Goal: Task Accomplishment & Management: Complete application form

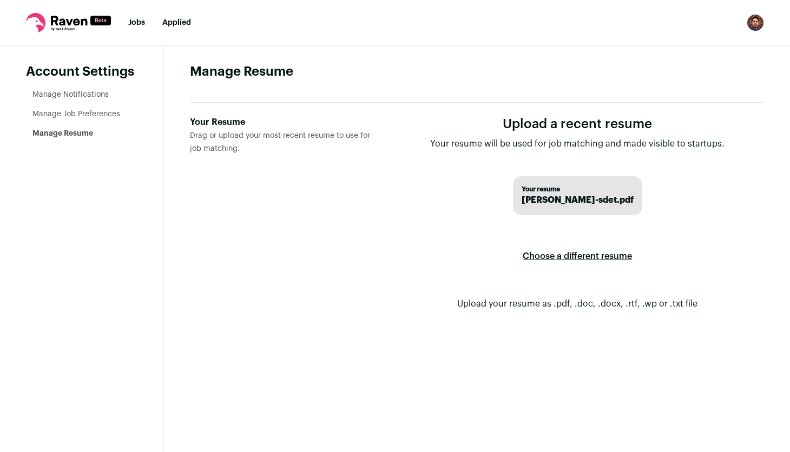
click at [565, 253] on label "Choose a different resume" at bounding box center [577, 256] width 109 height 30
click at [0, 0] on input "Your Resume Drag or upload your most recent resume to use for job matching." at bounding box center [0, 0] width 0 height 0
click at [206, 123] on div "Your Resume" at bounding box center [281, 122] width 183 height 13
click at [0, 0] on input "Your Resume Drag or upload your most recent resume to use for job matching." at bounding box center [0, 0] width 0 height 0
click at [61, 19] on icon at bounding box center [69, 21] width 36 height 10
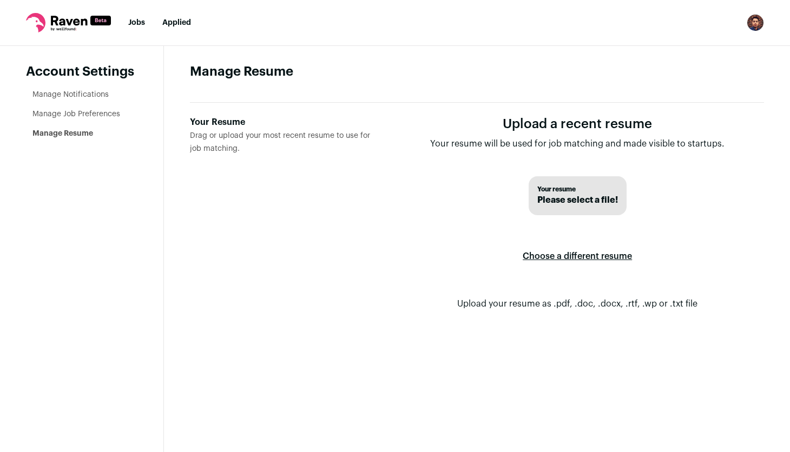
click at [146, 28] on nav "Jobs Applied Settings Notifications Preferences Resume FAQs Logout" at bounding box center [395, 23] width 790 height 46
click at [137, 23] on link "Jobs" at bounding box center [136, 23] width 17 height 8
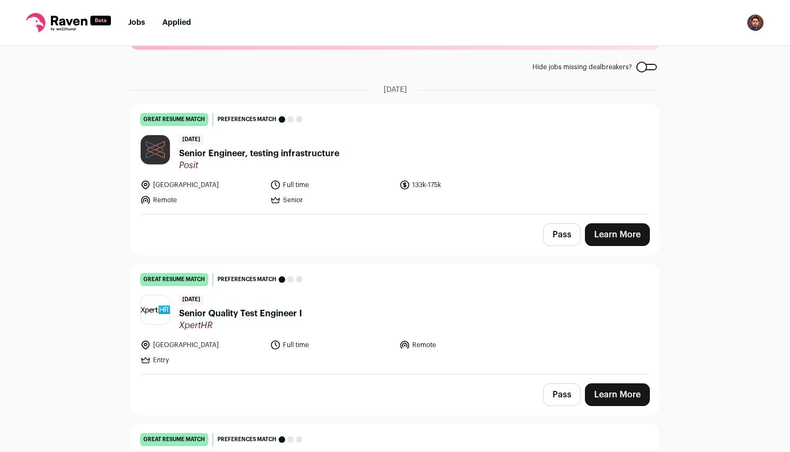
scroll to position [51, 0]
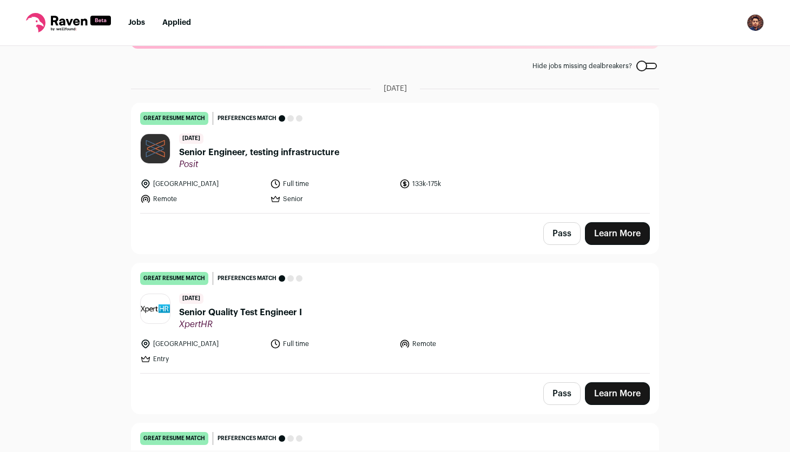
click at [605, 236] on link "Learn More" at bounding box center [617, 233] width 65 height 23
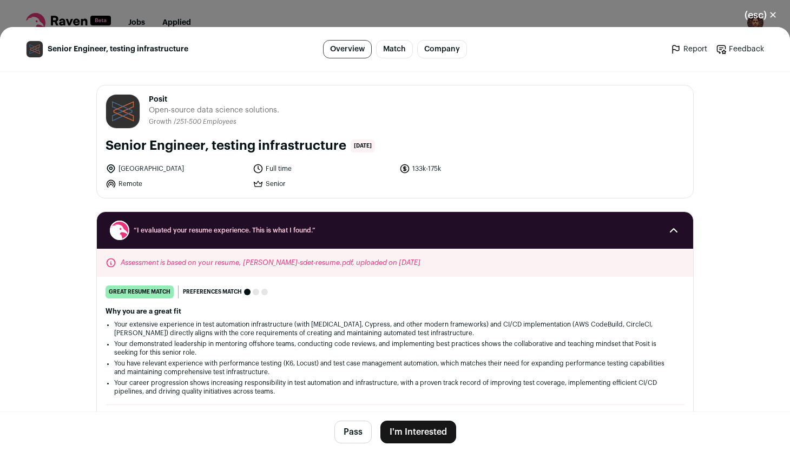
click at [410, 434] on button "I'm Interested" at bounding box center [418, 432] width 76 height 23
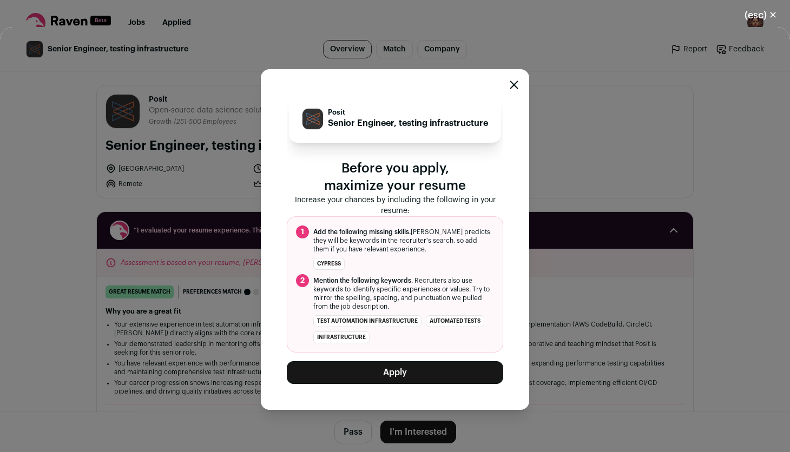
click at [409, 372] on button "Apply" at bounding box center [395, 372] width 216 height 23
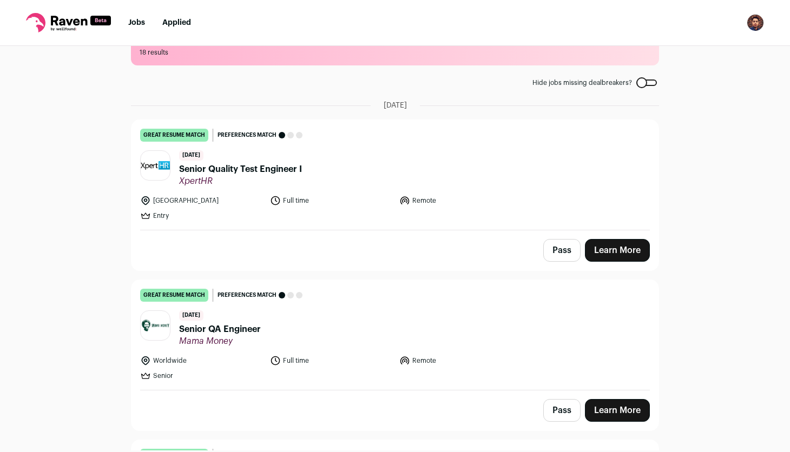
scroll to position [0, 0]
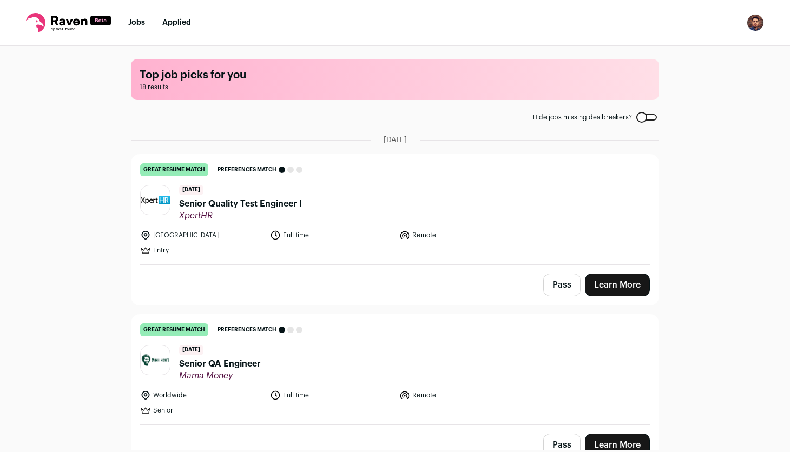
click at [134, 27] on li "Jobs" at bounding box center [136, 22] width 17 height 11
click at [136, 22] on link "Jobs" at bounding box center [136, 23] width 17 height 8
click at [175, 23] on link "Applied" at bounding box center [176, 23] width 29 height 8
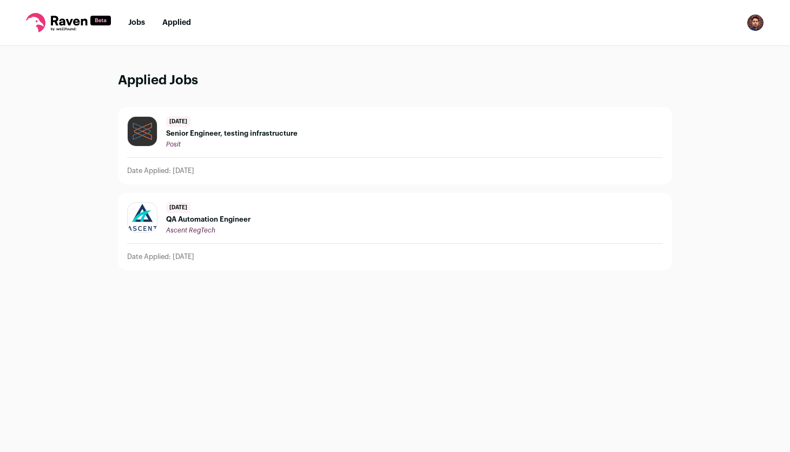
click at [212, 135] on span "Senior Engineer, testing infrastructure" at bounding box center [231, 133] width 131 height 9
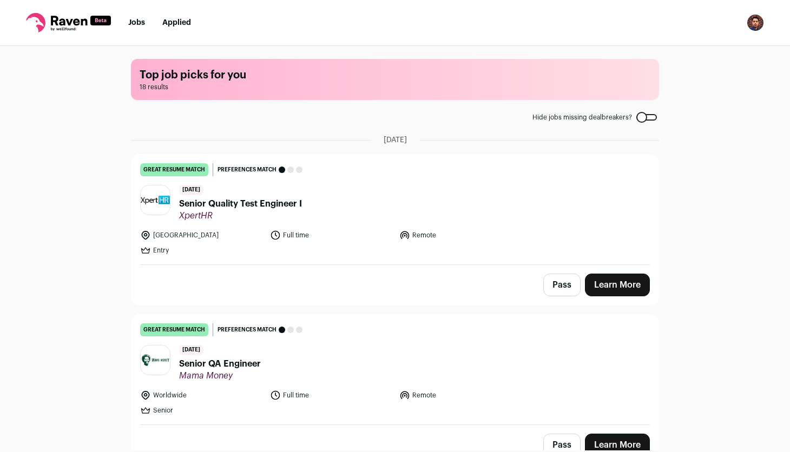
click at [275, 203] on span "Senior Quality Test Engineer I" at bounding box center [240, 203] width 123 height 13
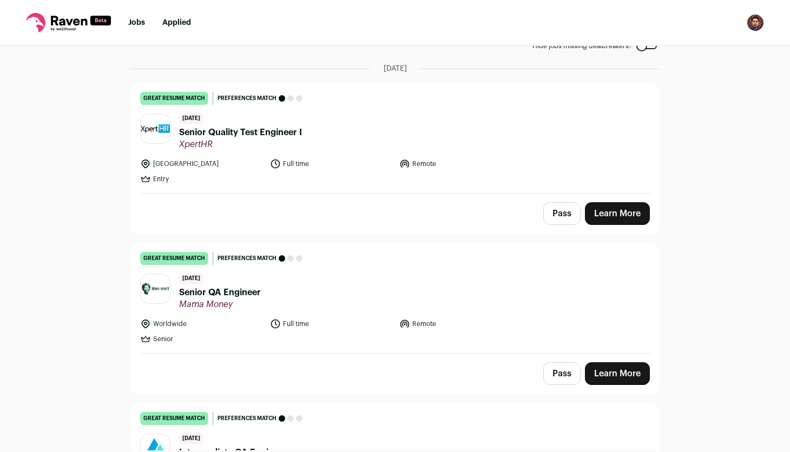
scroll to position [90, 0]
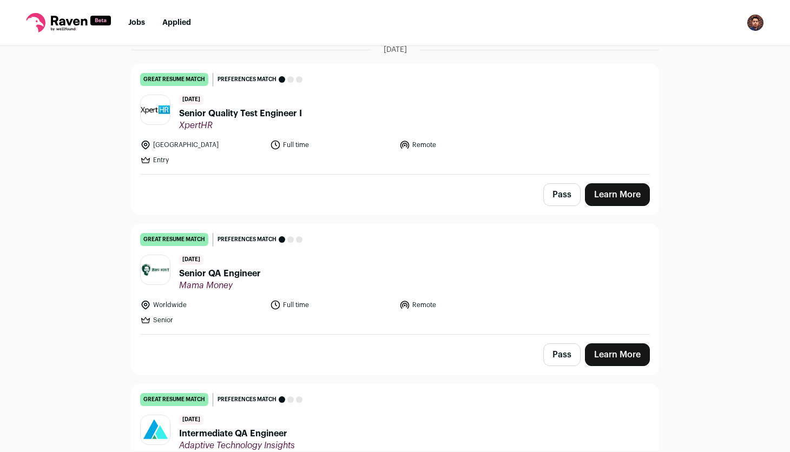
click at [240, 280] on span "Mama Money" at bounding box center [220, 285] width 82 height 11
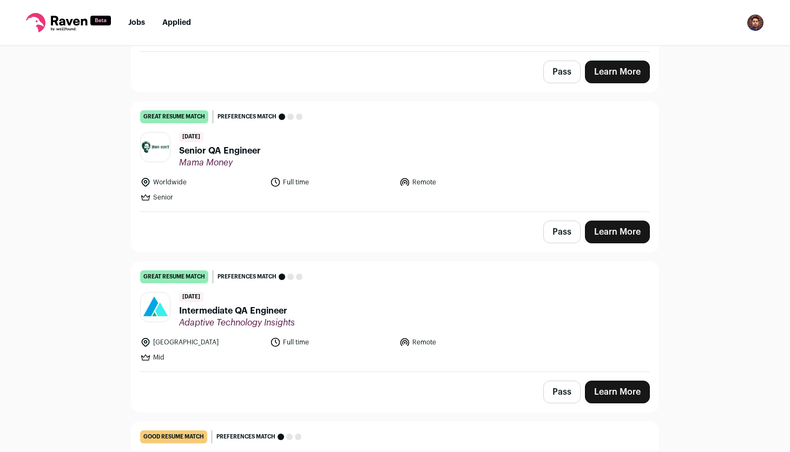
scroll to position [243, 0]
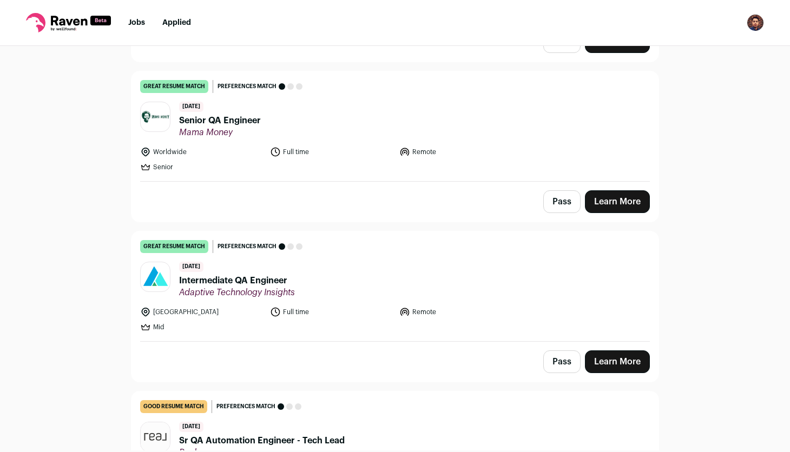
click at [248, 280] on span "Intermediate QA Engineer" at bounding box center [237, 280] width 116 height 13
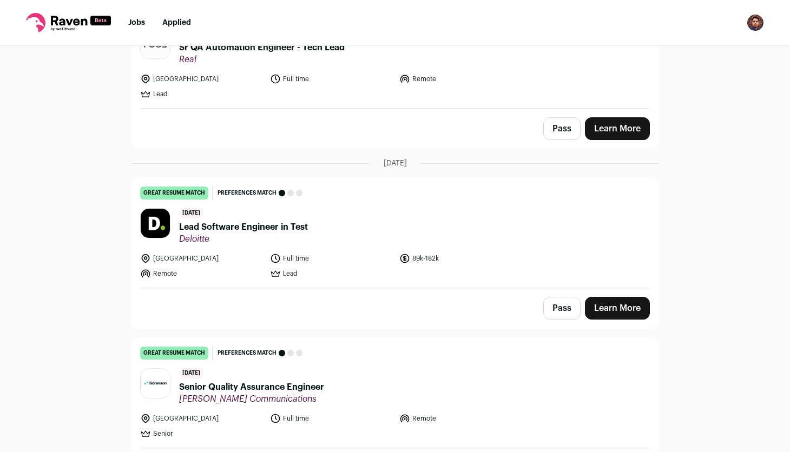
scroll to position [643, 0]
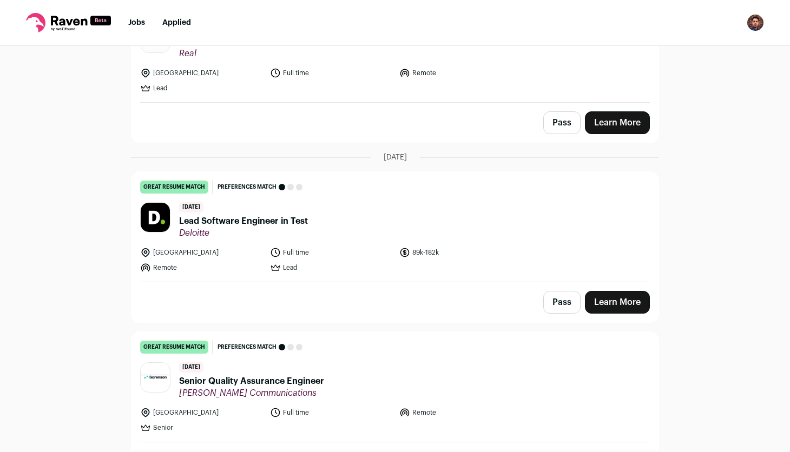
click at [286, 223] on span "Lead Software Engineer in Test" at bounding box center [243, 221] width 129 height 13
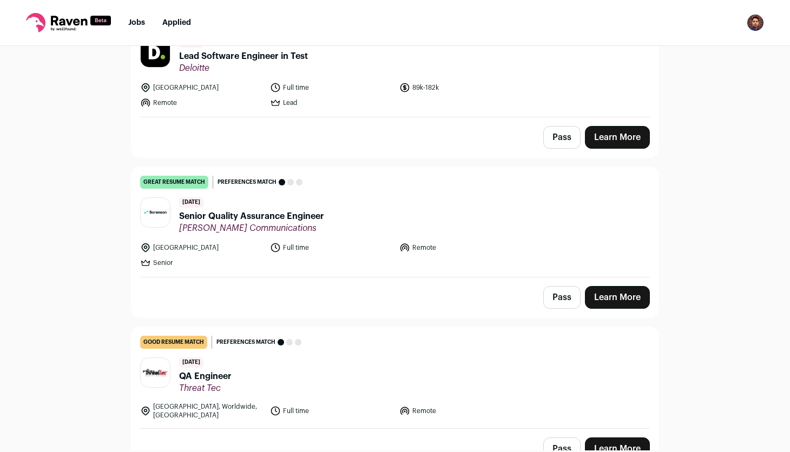
scroll to position [824, 0]
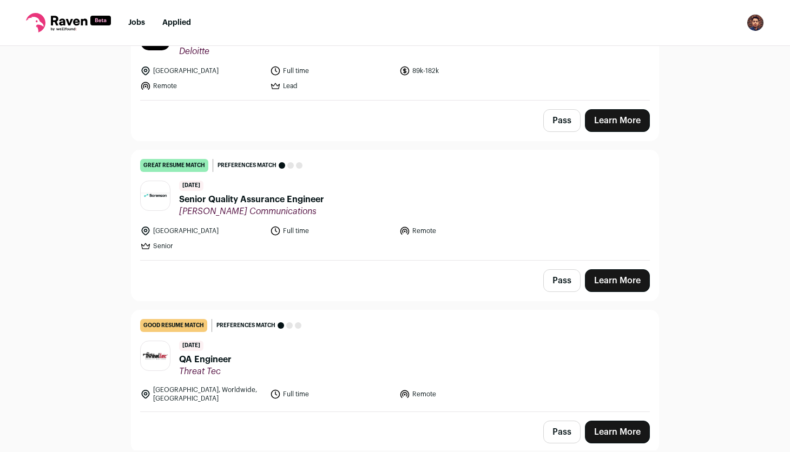
click at [290, 198] on span "Senior Quality Assurance Engineer" at bounding box center [251, 199] width 145 height 13
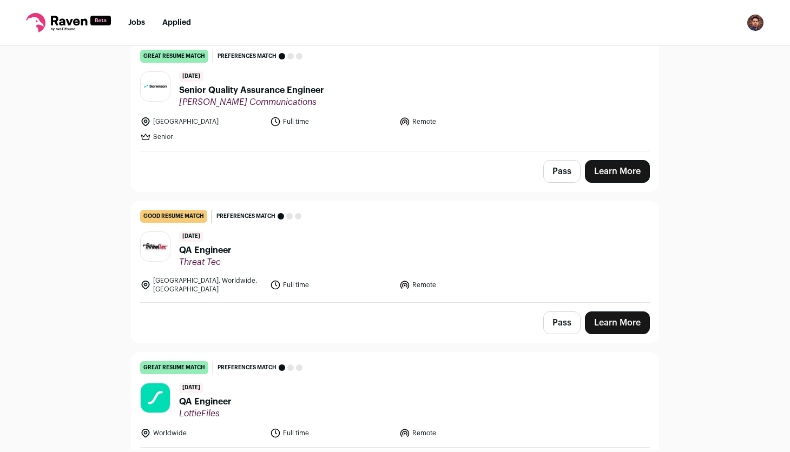
scroll to position [964, 0]
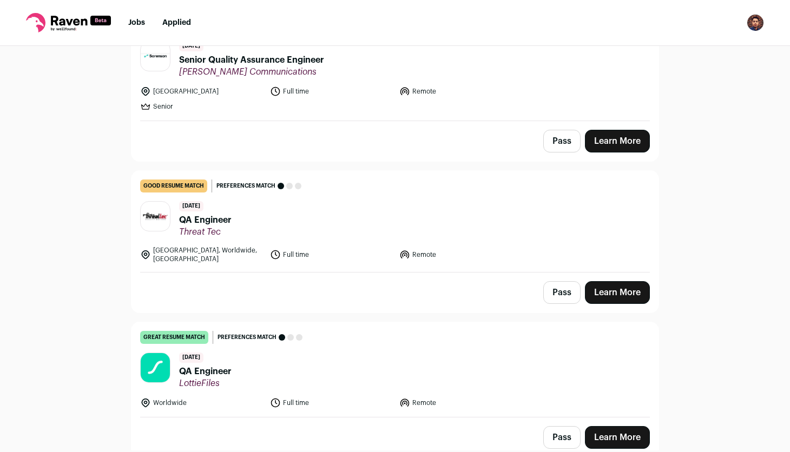
click at [213, 220] on span "QA Engineer" at bounding box center [205, 220] width 52 height 13
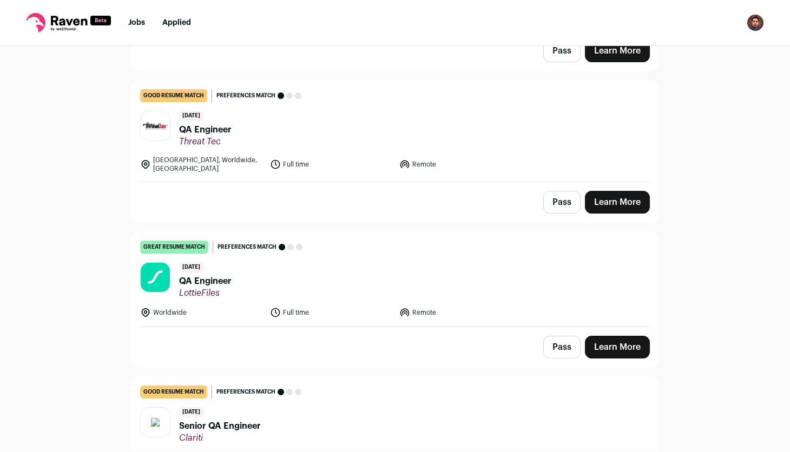
scroll to position [1112, 0]
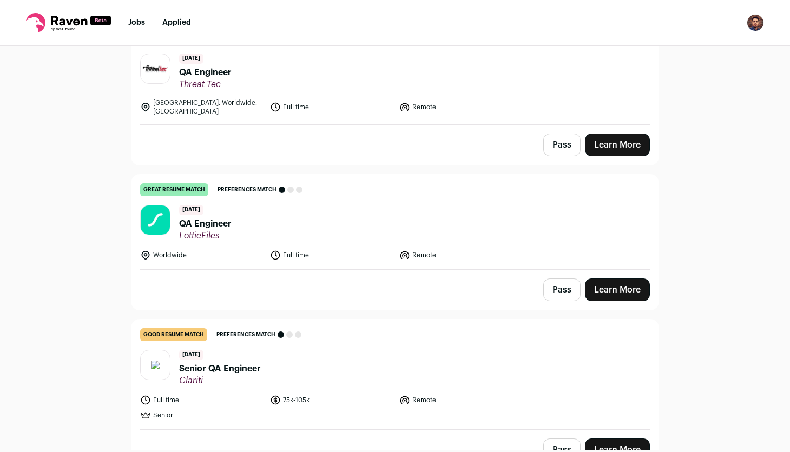
click at [213, 217] on span "QA Engineer" at bounding box center [205, 223] width 52 height 13
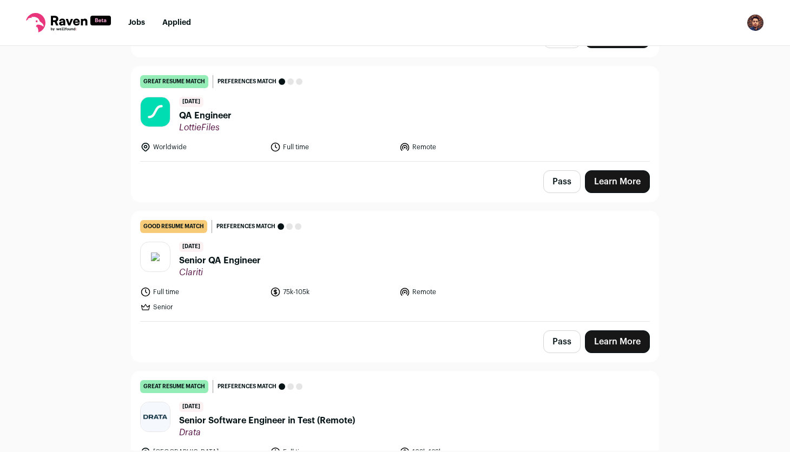
click at [223, 254] on span "Senior QA Engineer" at bounding box center [220, 260] width 82 height 13
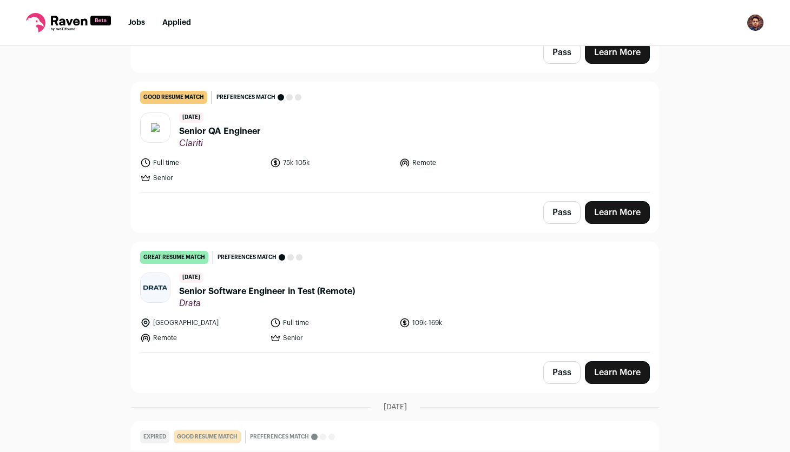
scroll to position [1376, 0]
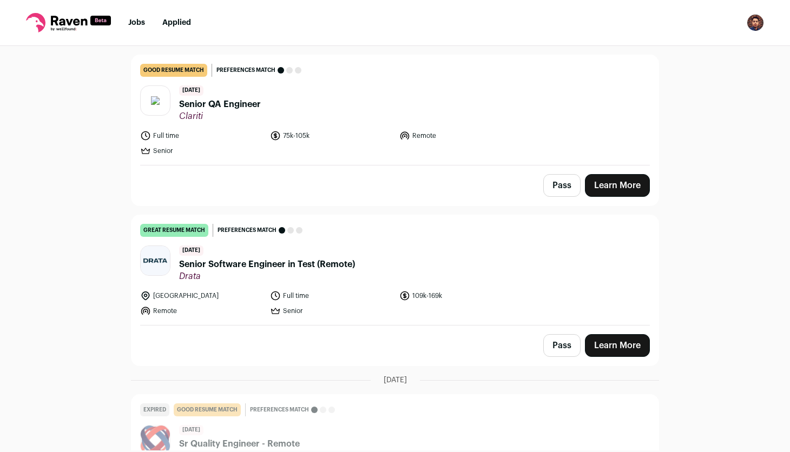
click at [235, 258] on span "Senior Software Engineer in Test (Remote)" at bounding box center [267, 264] width 176 height 13
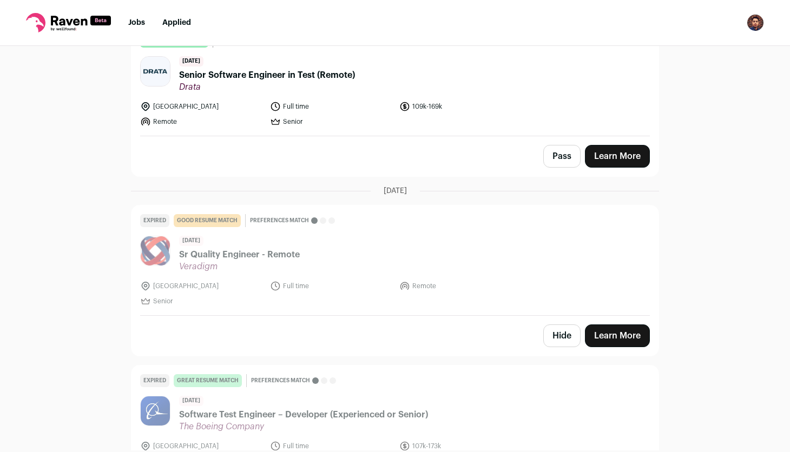
scroll to position [1566, 0]
click at [560, 331] on button "Hide" at bounding box center [561, 335] width 37 height 23
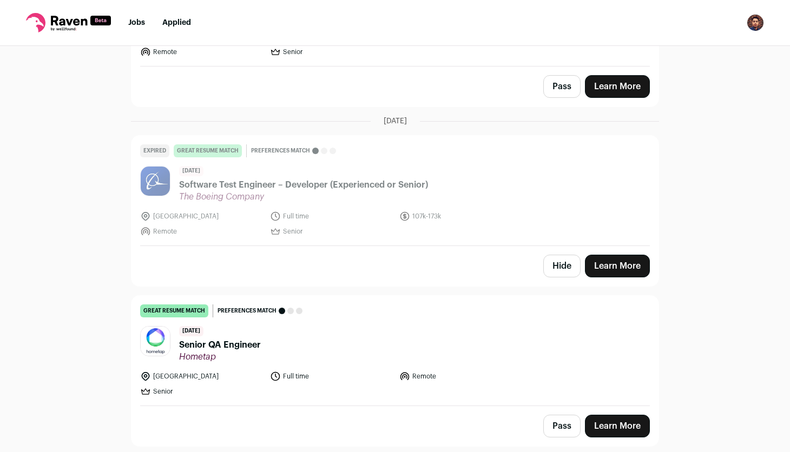
scroll to position [1644, 0]
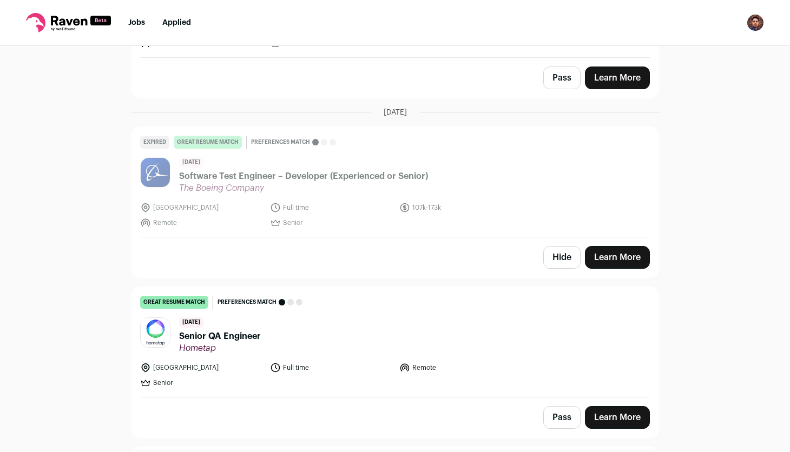
click at [564, 253] on button "Hide" at bounding box center [561, 257] width 37 height 23
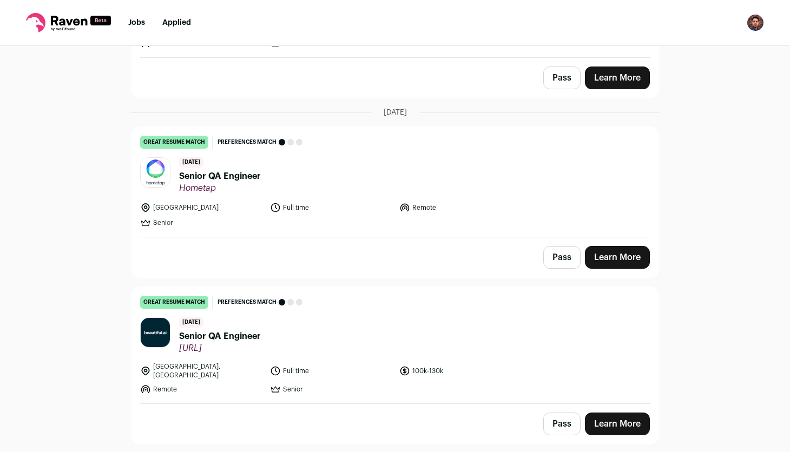
click at [210, 171] on span "Senior QA Engineer" at bounding box center [220, 176] width 82 height 13
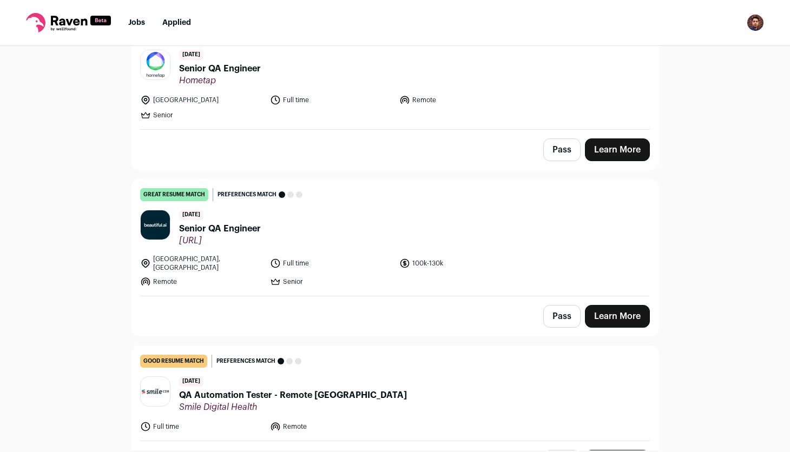
scroll to position [1760, 0]
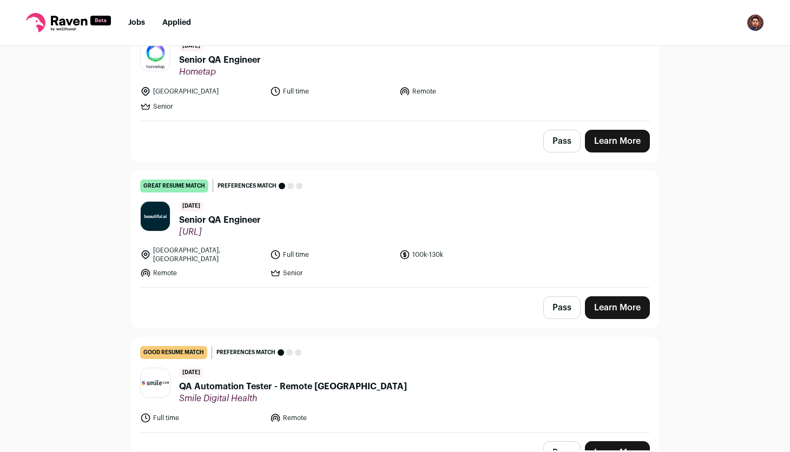
click at [230, 217] on span "Senior QA Engineer" at bounding box center [220, 220] width 82 height 13
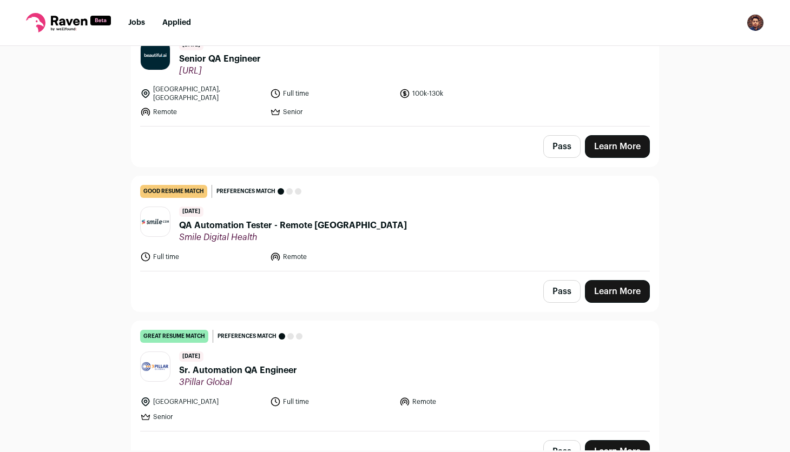
scroll to position [1934, 0]
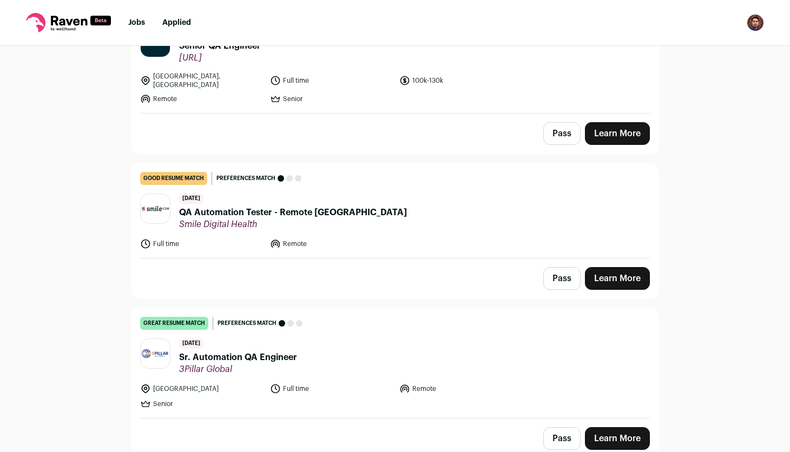
click at [306, 206] on span "QA Automation Tester - Remote [GEOGRAPHIC_DATA]" at bounding box center [293, 212] width 228 height 13
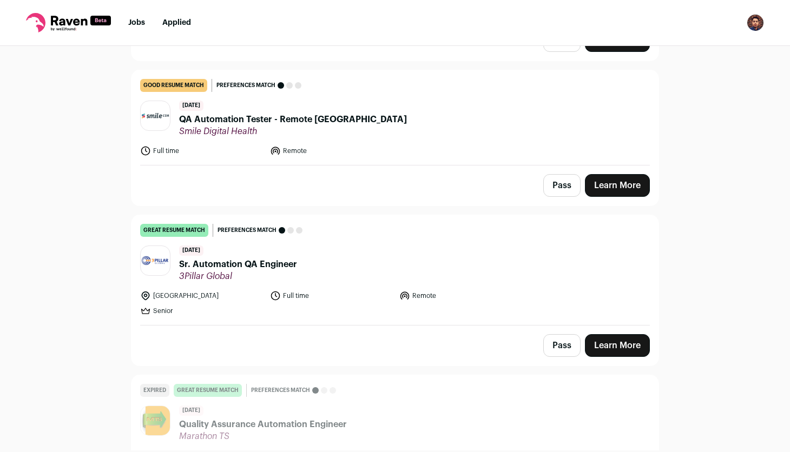
scroll to position [2083, 0]
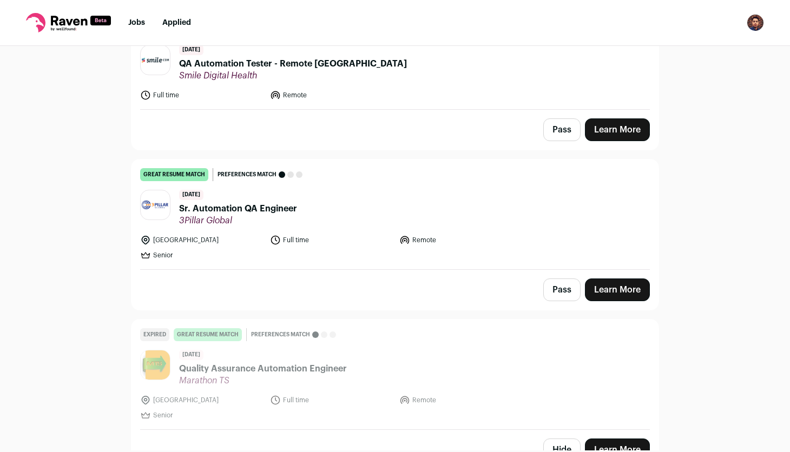
click at [269, 202] on span "Sr. Automation QA Engineer" at bounding box center [238, 208] width 118 height 13
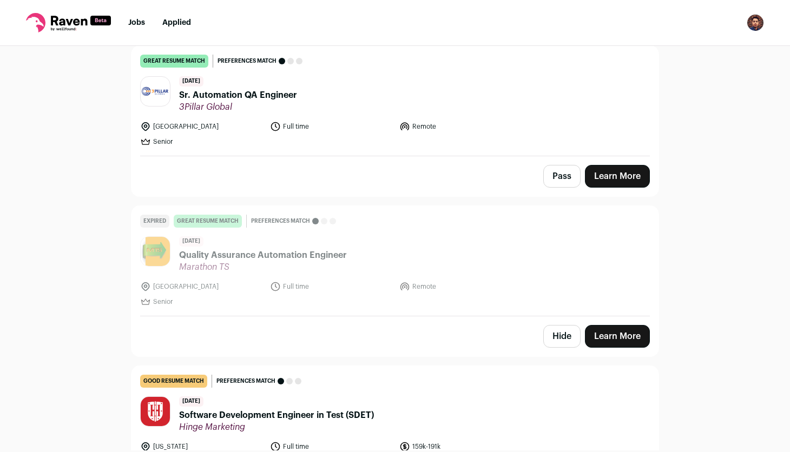
scroll to position [2213, 0]
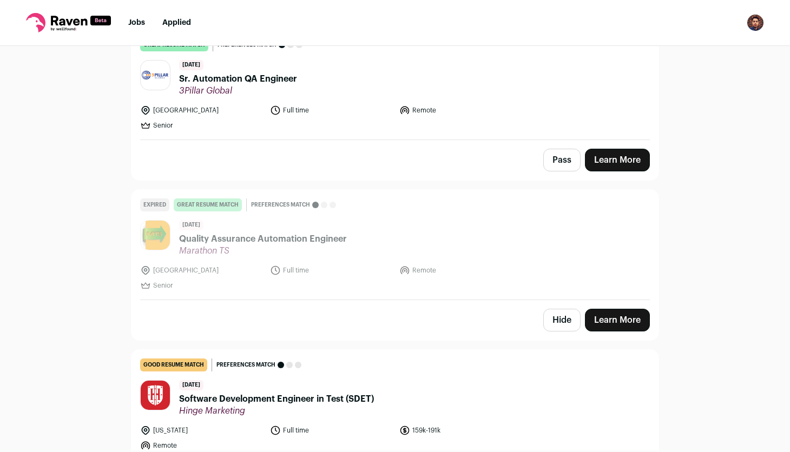
click at [563, 309] on button "Hide" at bounding box center [561, 320] width 37 height 23
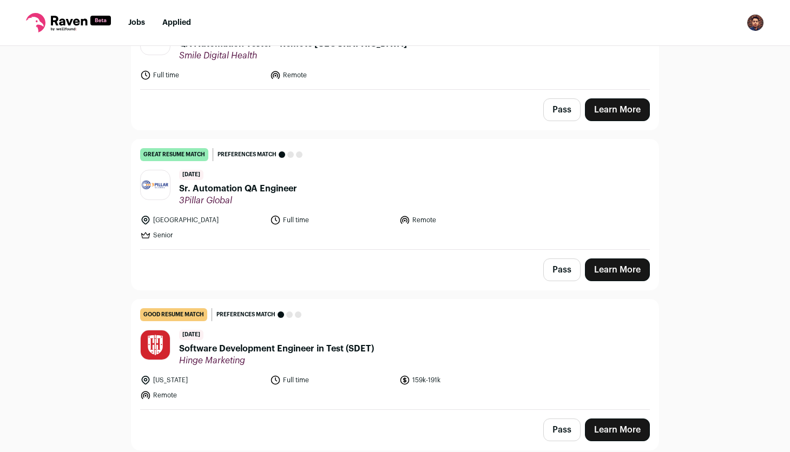
scroll to position [2090, 0]
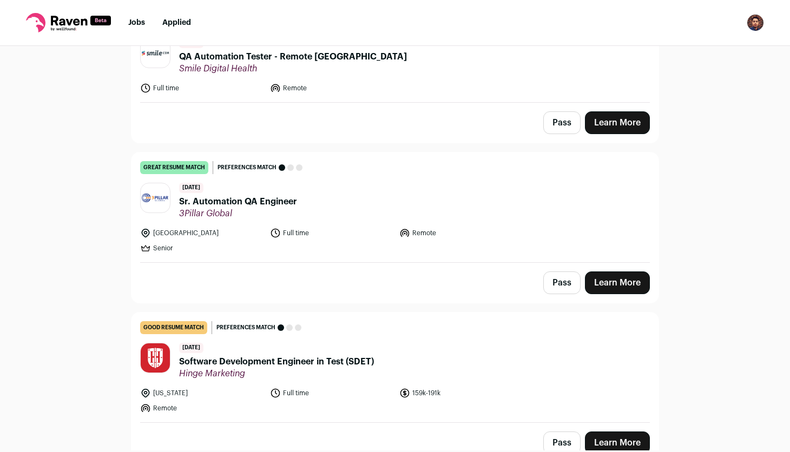
click at [268, 195] on span "Sr. Automation QA Engineer" at bounding box center [238, 201] width 118 height 13
click at [315, 355] on span "Software Development Engineer in Test (SDET)" at bounding box center [276, 361] width 195 height 13
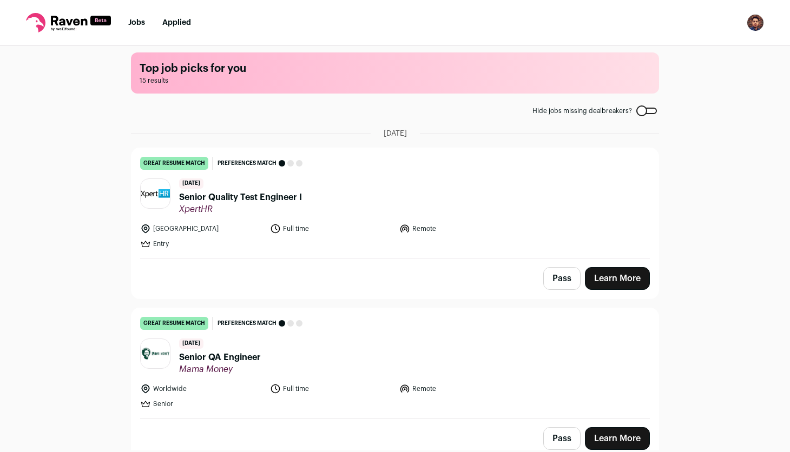
scroll to position [0, 0]
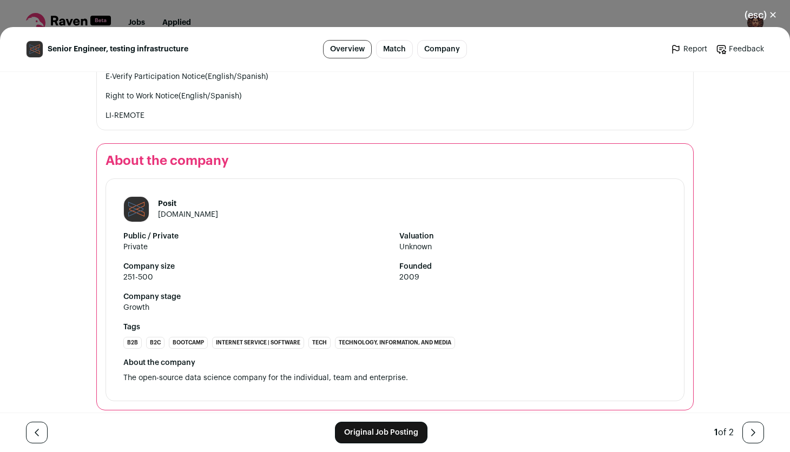
scroll to position [1702, 0]
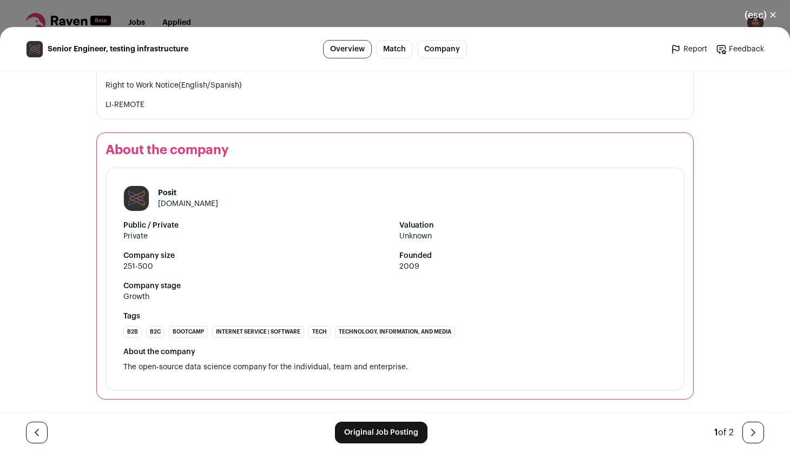
click at [750, 433] on icon "Close modal via background" at bounding box center [753, 432] width 13 height 13
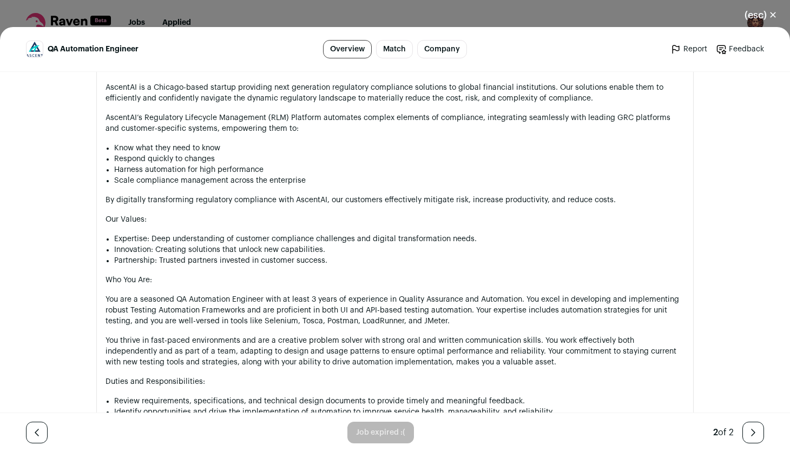
scroll to position [195, 0]
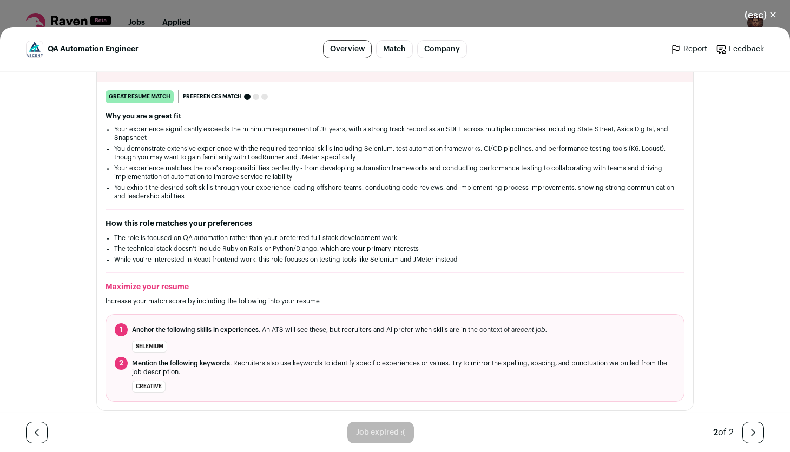
click at [36, 433] on icon "Close modal via background" at bounding box center [36, 432] width 13 height 13
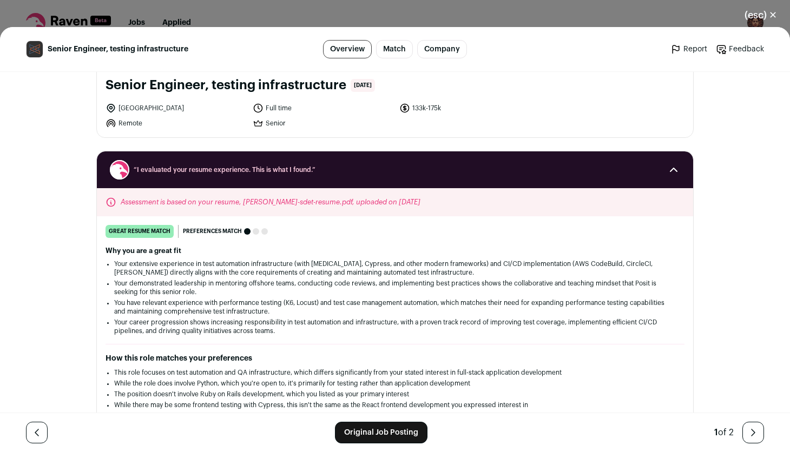
scroll to position [0, 0]
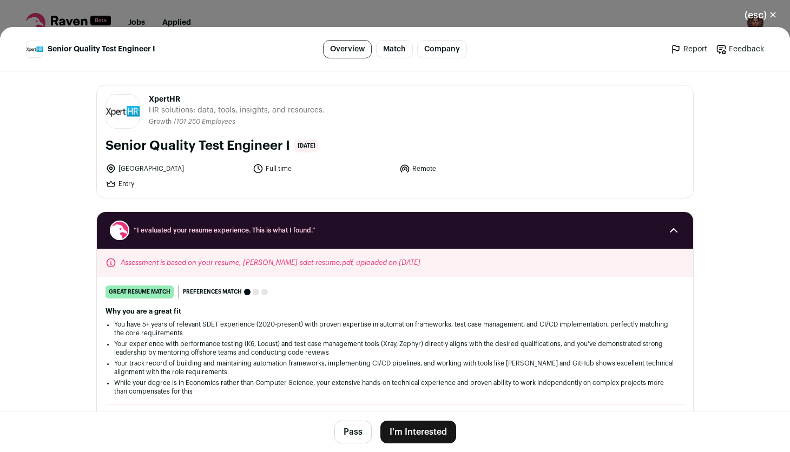
click at [406, 427] on button "I'm Interested" at bounding box center [418, 432] width 76 height 23
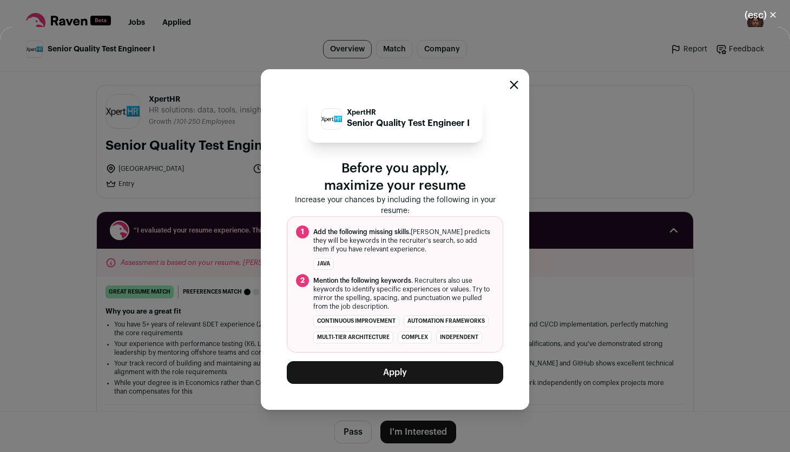
click at [405, 375] on button "Apply" at bounding box center [395, 372] width 216 height 23
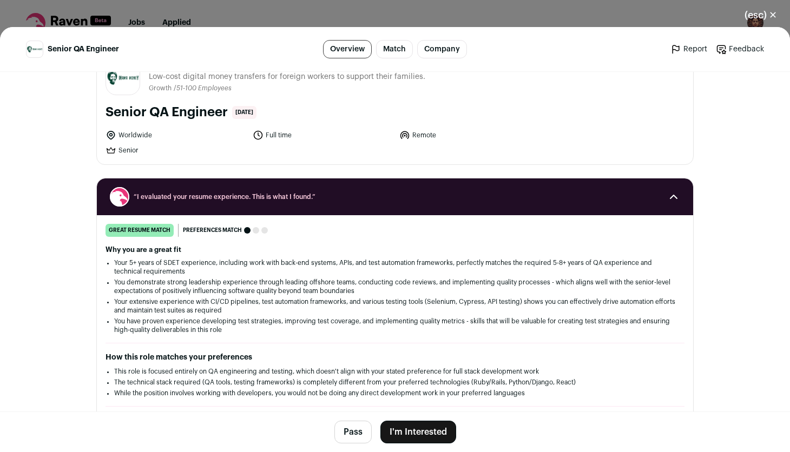
scroll to position [69, 0]
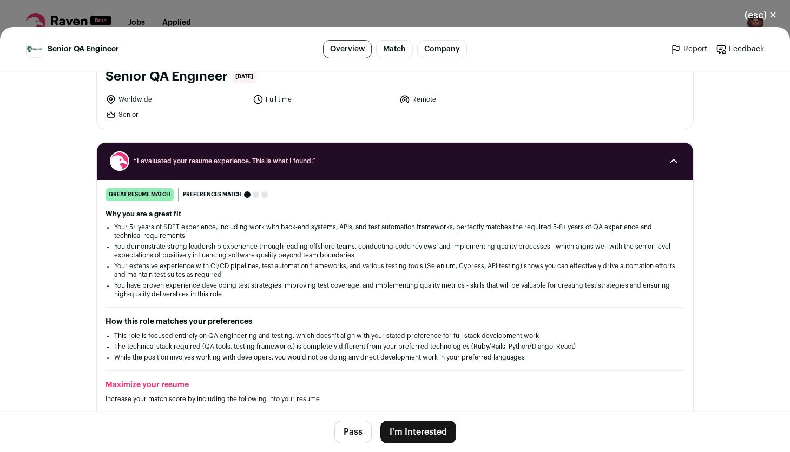
click at [431, 434] on button "I'm Interested" at bounding box center [418, 432] width 76 height 23
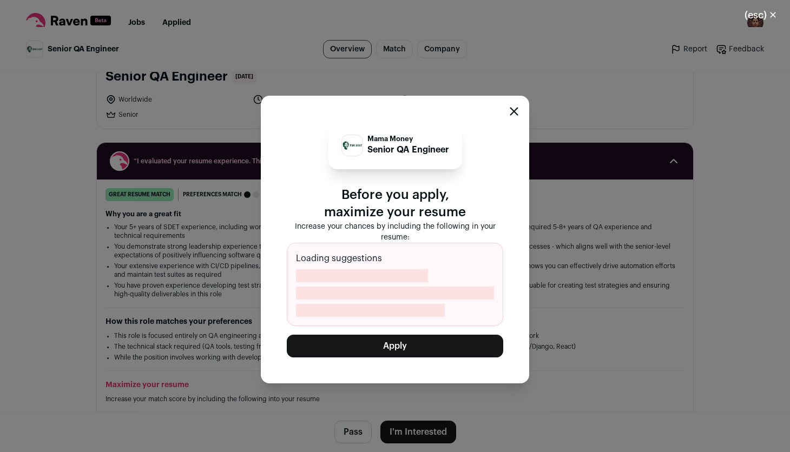
click at [397, 347] on button "Apply" at bounding box center [395, 346] width 216 height 23
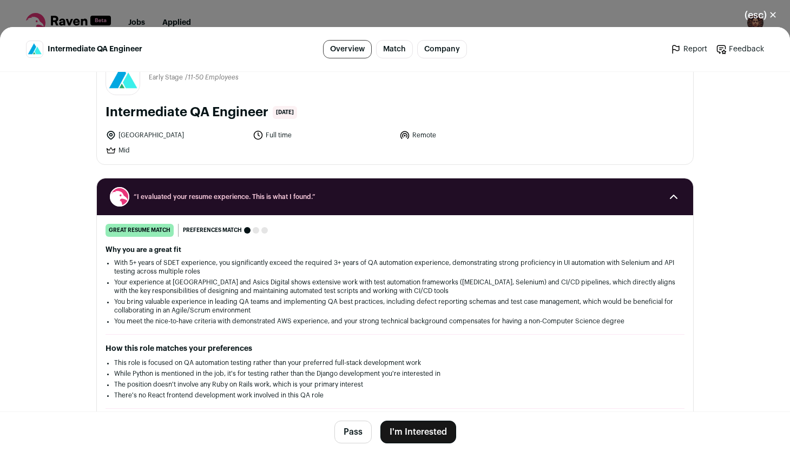
scroll to position [50, 0]
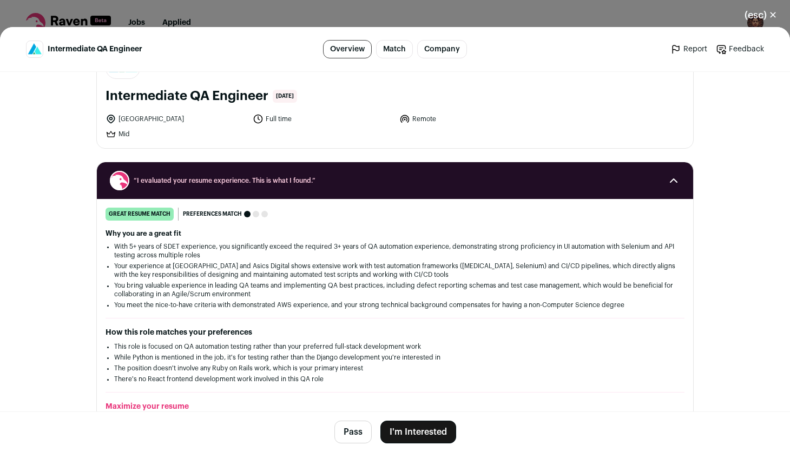
click at [404, 436] on button "I'm Interested" at bounding box center [418, 432] width 76 height 23
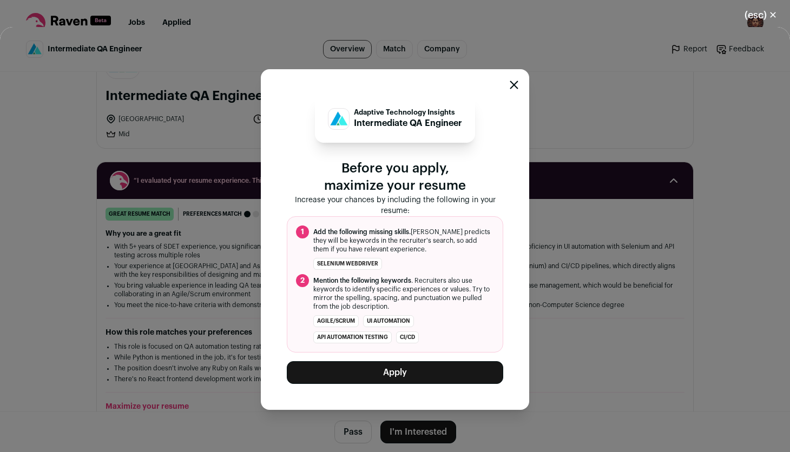
click at [393, 376] on button "Apply" at bounding box center [395, 372] width 216 height 23
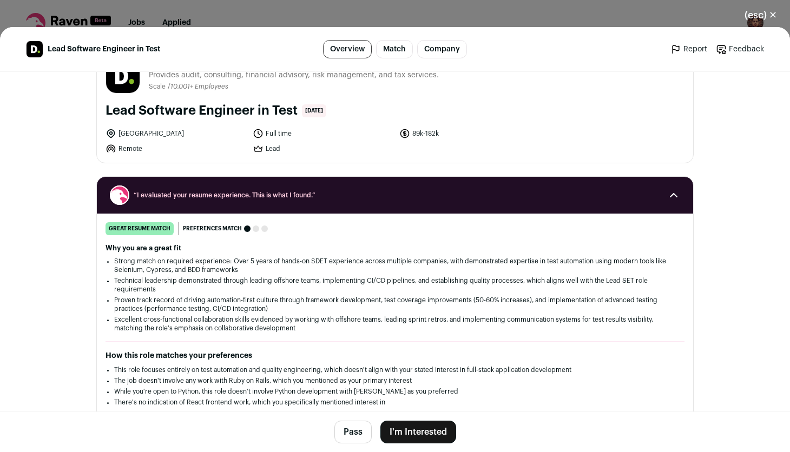
scroll to position [109, 0]
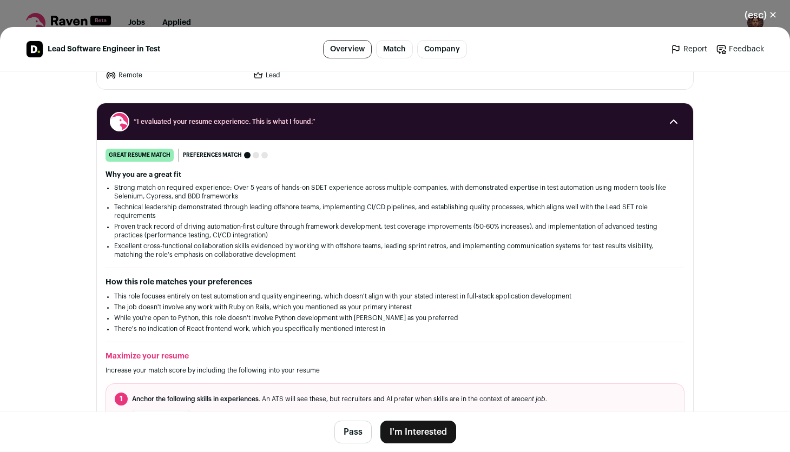
click at [426, 430] on button "I'm Interested" at bounding box center [418, 432] width 76 height 23
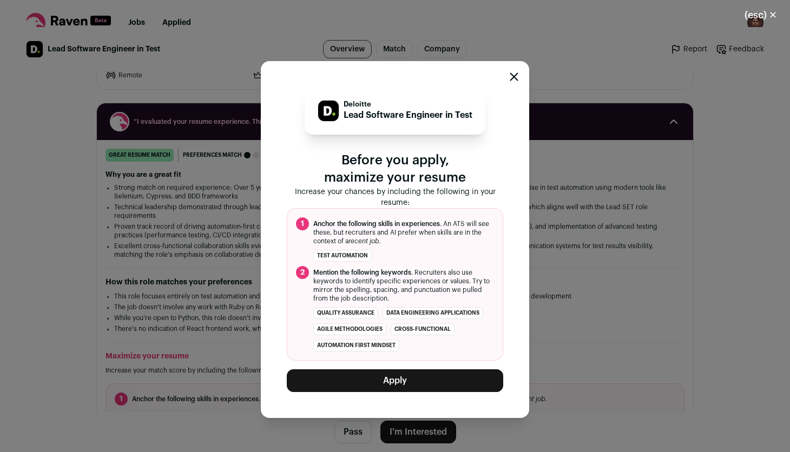
click at [402, 380] on button "Apply" at bounding box center [395, 380] width 216 height 23
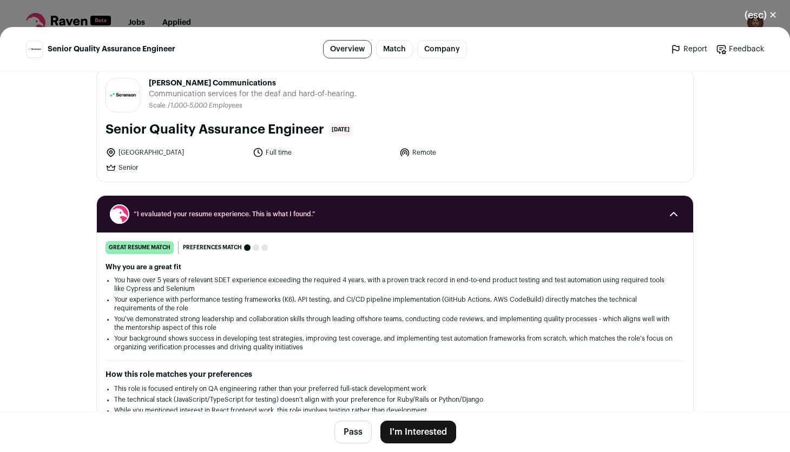
scroll to position [17, 0]
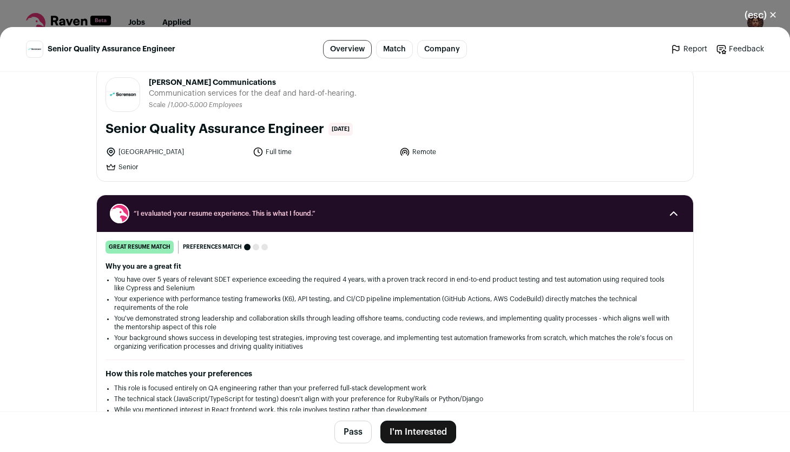
click at [414, 435] on button "I'm Interested" at bounding box center [418, 432] width 76 height 23
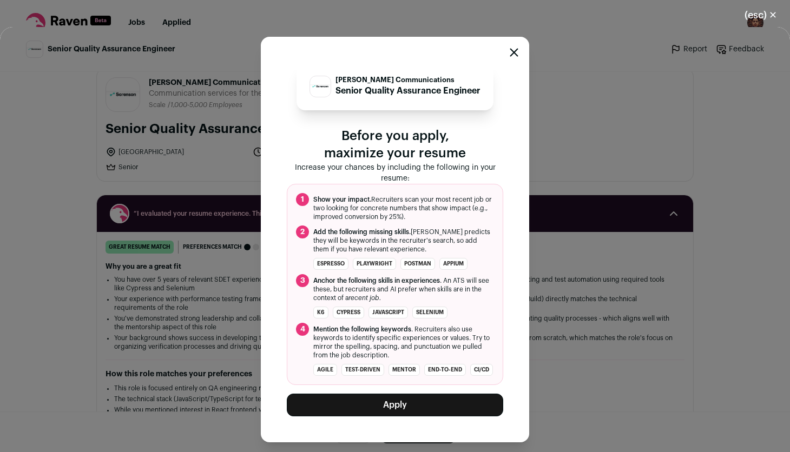
click at [388, 404] on button "Apply" at bounding box center [395, 405] width 216 height 23
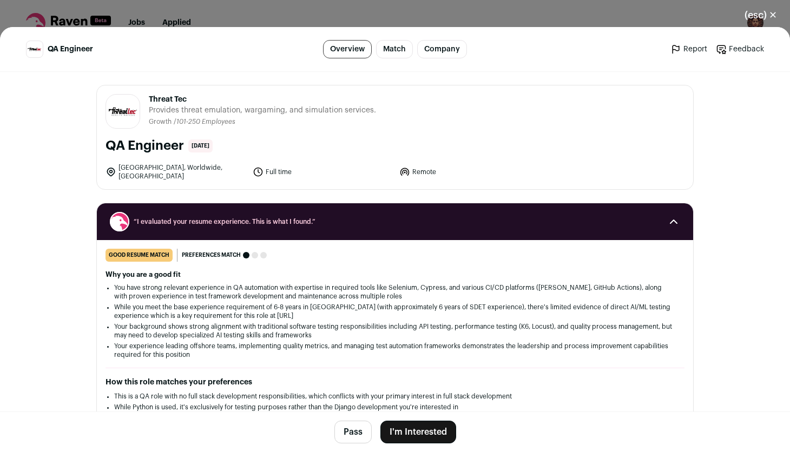
click at [414, 433] on button "I'm Interested" at bounding box center [418, 432] width 76 height 23
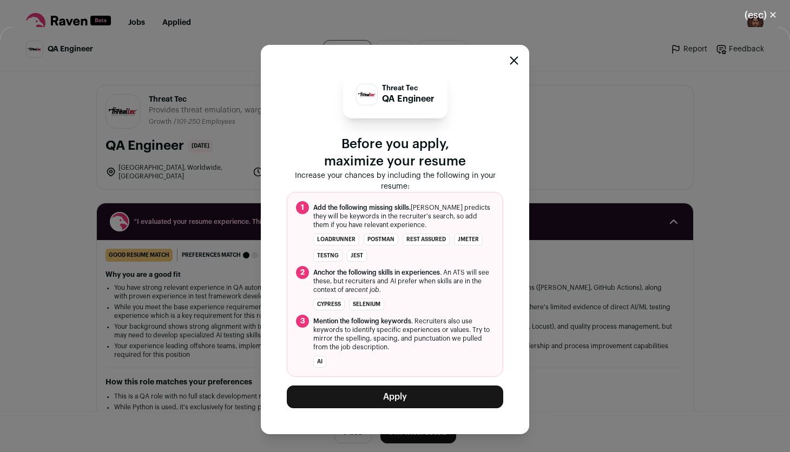
click at [375, 393] on button "Apply" at bounding box center [395, 397] width 216 height 23
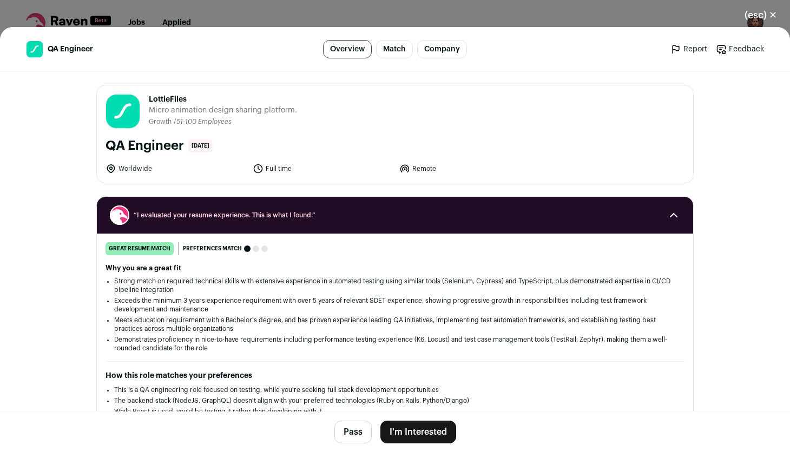
scroll to position [88, 0]
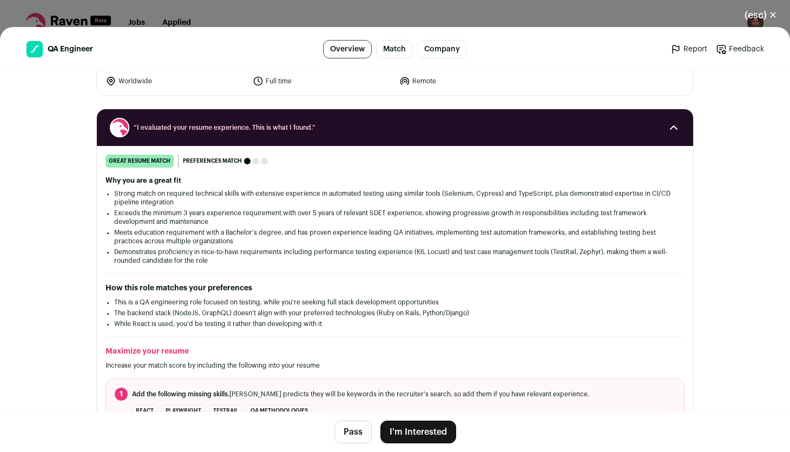
click at [404, 431] on button "I'm Interested" at bounding box center [418, 432] width 76 height 23
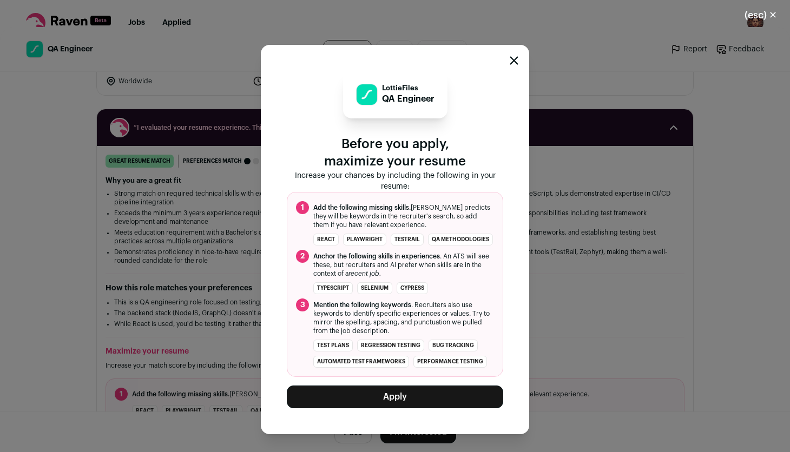
click at [381, 399] on button "Apply" at bounding box center [395, 397] width 216 height 23
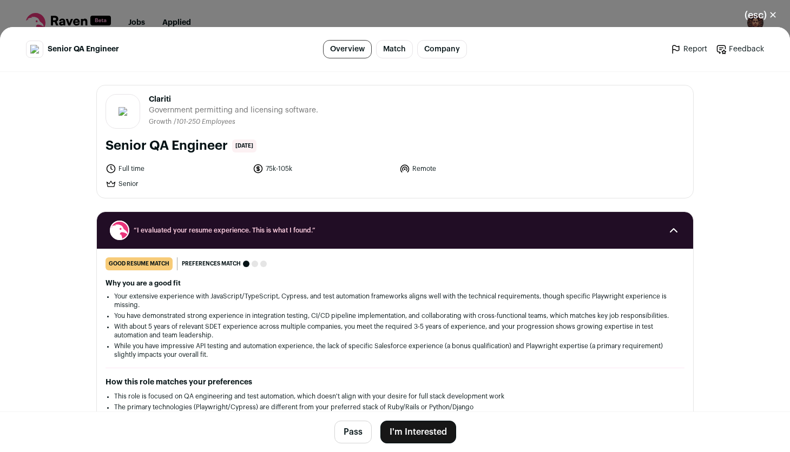
scroll to position [17, 0]
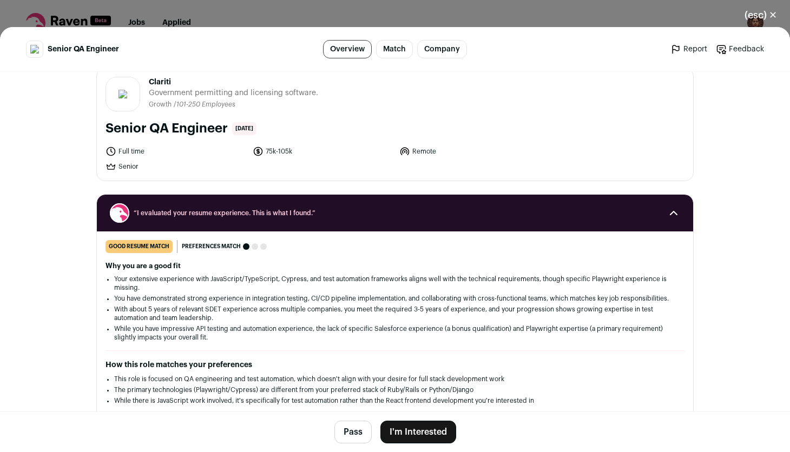
click at [401, 432] on button "I'm Interested" at bounding box center [418, 432] width 76 height 23
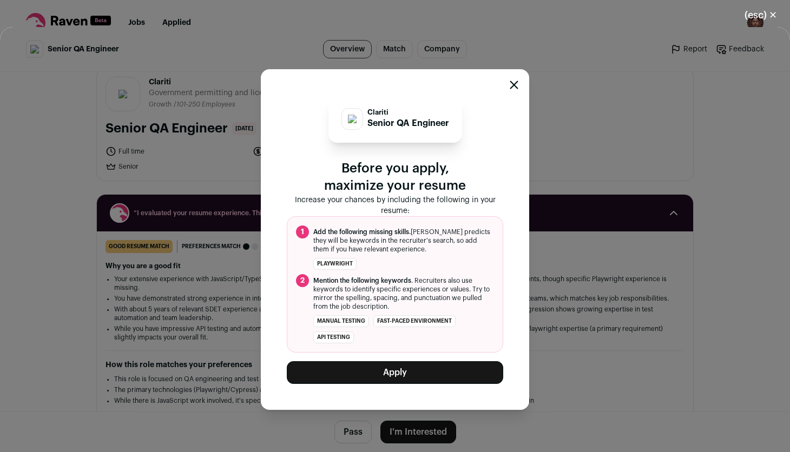
click at [403, 373] on button "Apply" at bounding box center [395, 372] width 216 height 23
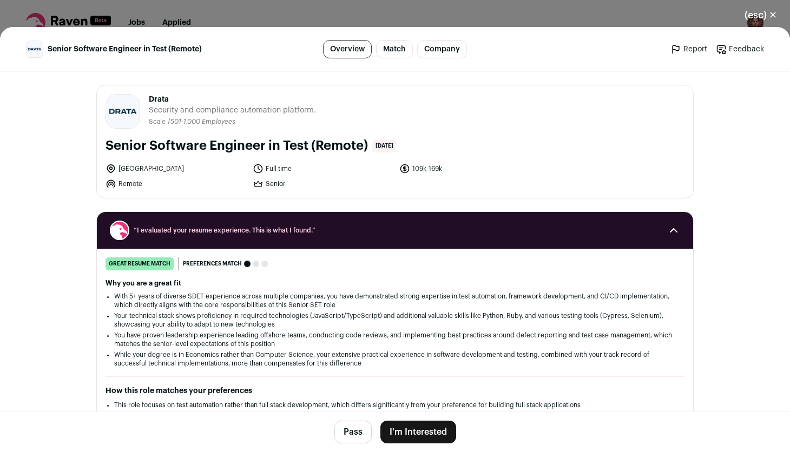
click at [397, 429] on button "I'm Interested" at bounding box center [418, 432] width 76 height 23
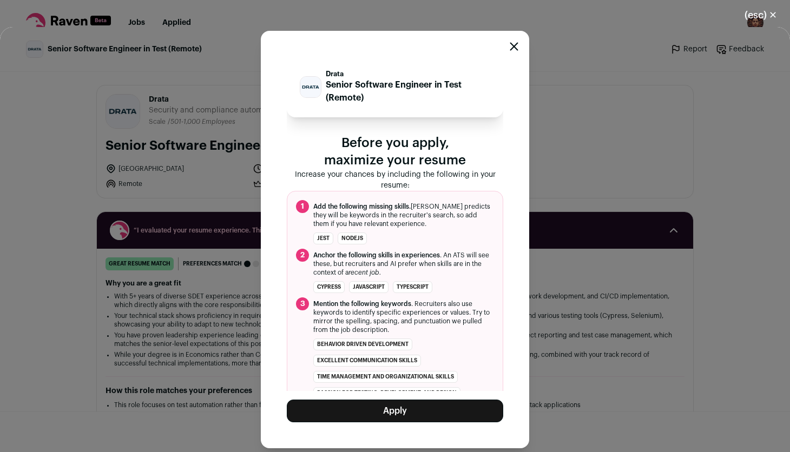
click at [371, 405] on button "Apply" at bounding box center [395, 411] width 216 height 23
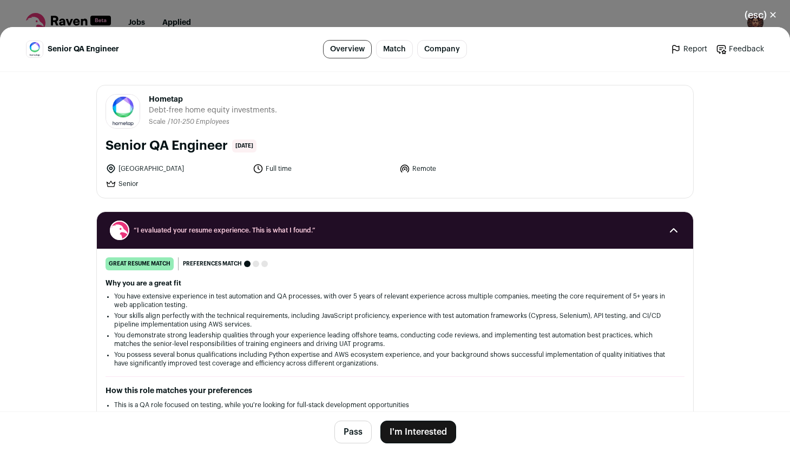
click at [433, 433] on button "I'm Interested" at bounding box center [418, 432] width 76 height 23
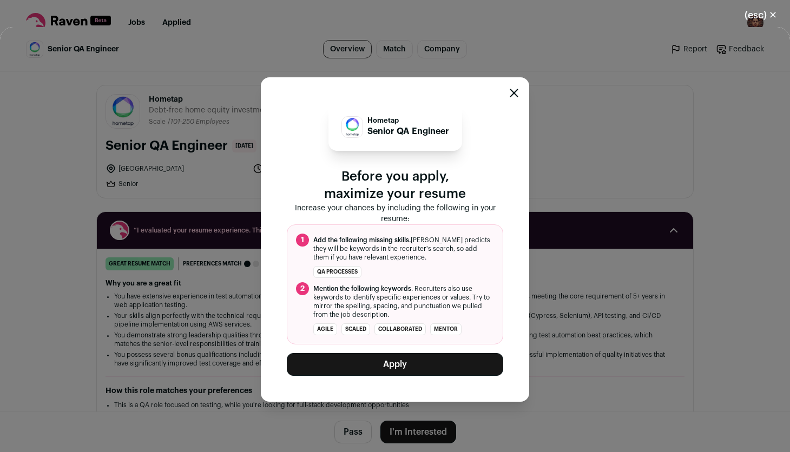
click at [399, 364] on button "Apply" at bounding box center [395, 364] width 216 height 23
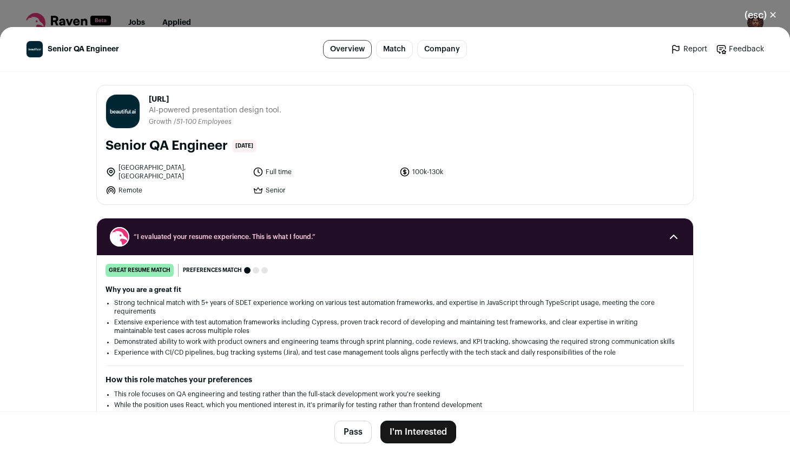
click at [413, 431] on button "I'm Interested" at bounding box center [418, 432] width 76 height 23
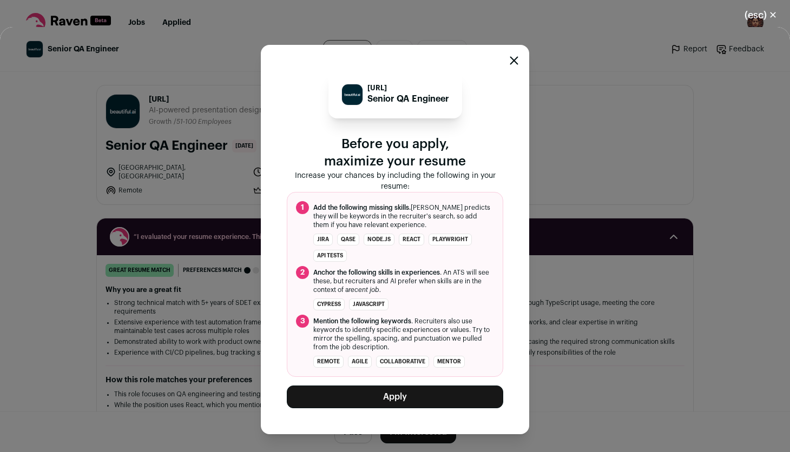
click at [424, 399] on button "Apply" at bounding box center [395, 397] width 216 height 23
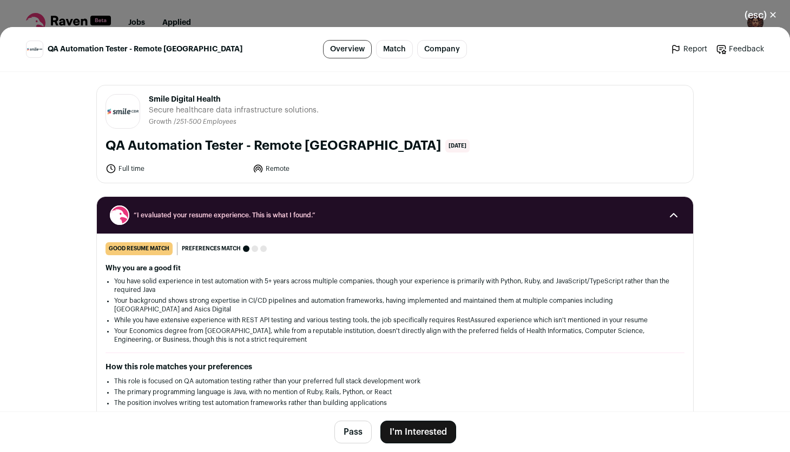
click at [424, 432] on button "I'm Interested" at bounding box center [418, 432] width 76 height 23
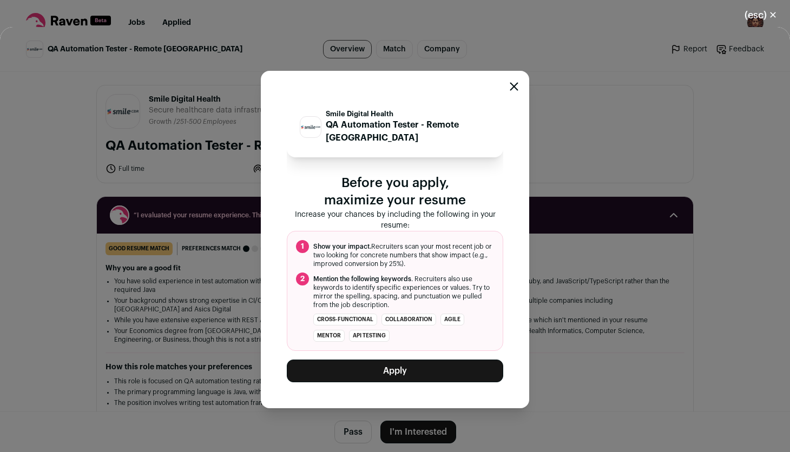
click at [419, 385] on div "Smile Digital Health QA Automation Tester - Remote Canada Before you apply, max…" at bounding box center [395, 240] width 268 height 338
click at [423, 367] on button "Apply" at bounding box center [395, 371] width 216 height 23
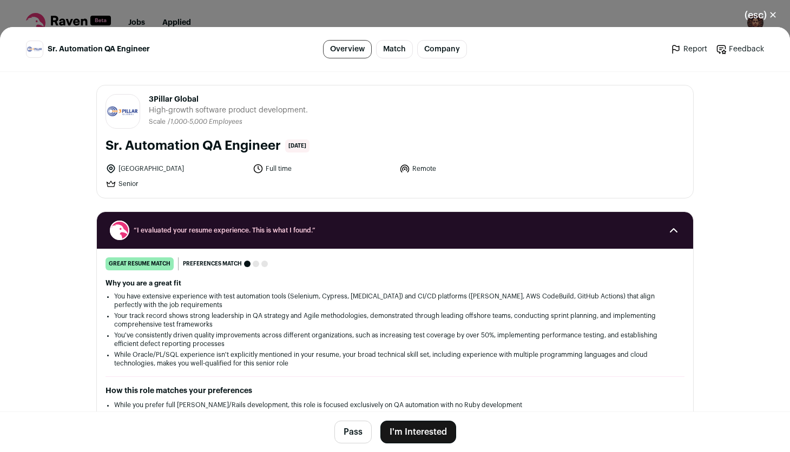
click at [408, 432] on button "I'm Interested" at bounding box center [418, 432] width 76 height 23
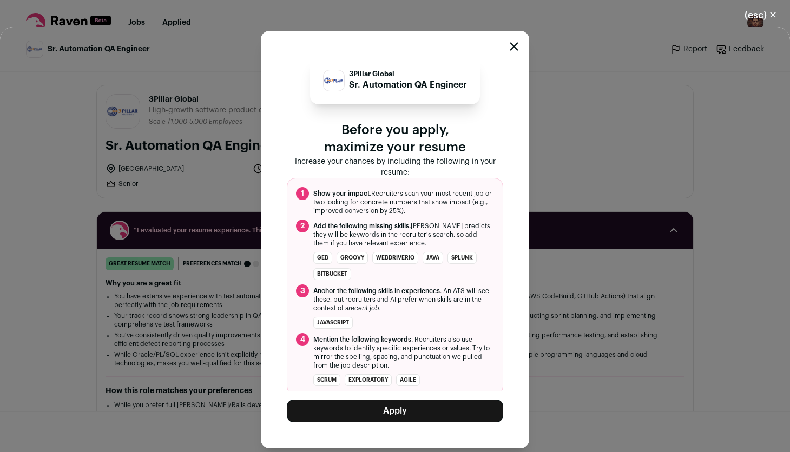
click at [402, 419] on button "Apply" at bounding box center [395, 411] width 216 height 23
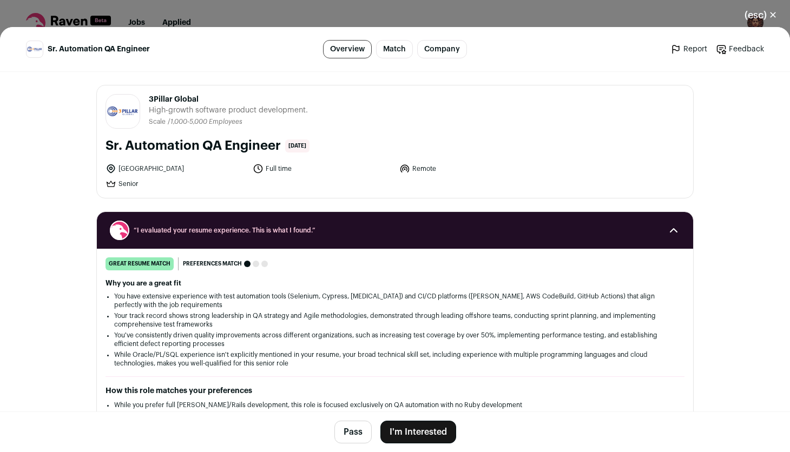
click at [432, 443] on button "I'm Interested" at bounding box center [418, 432] width 76 height 23
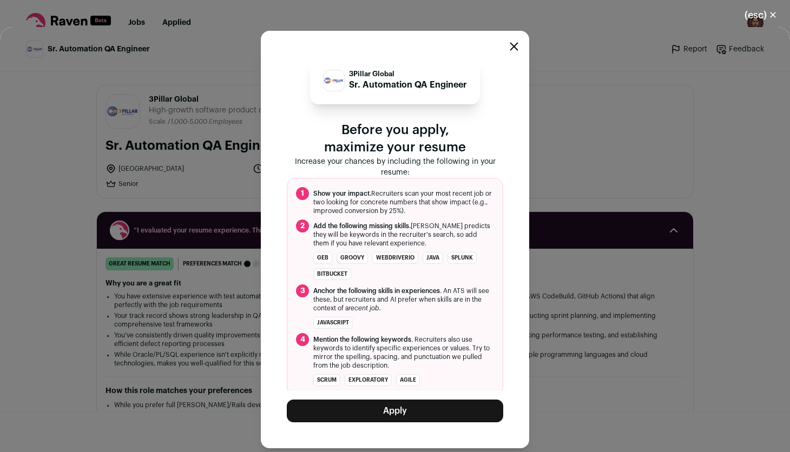
click at [422, 414] on button "Apply" at bounding box center [395, 411] width 216 height 23
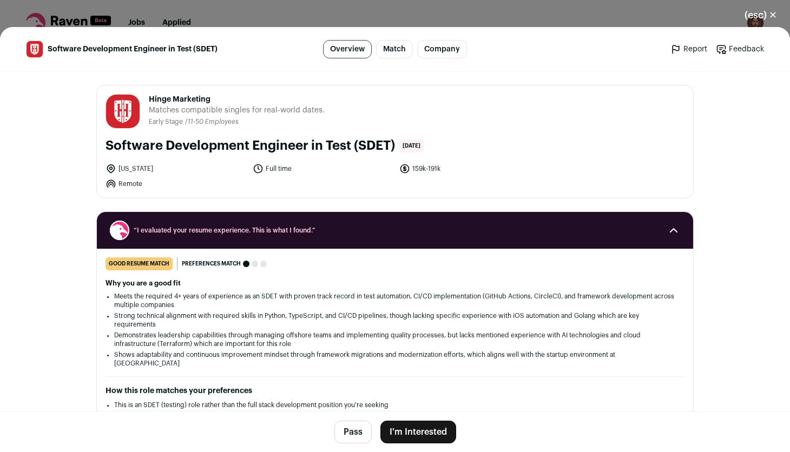
click at [414, 425] on button "I'm Interested" at bounding box center [418, 432] width 76 height 23
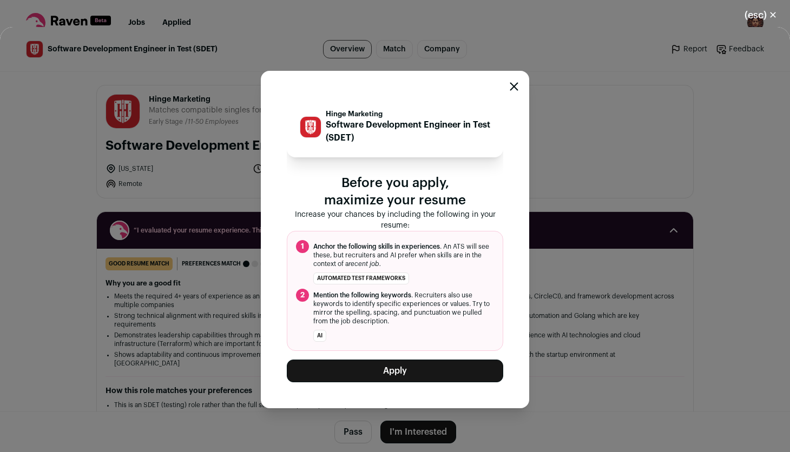
click at [412, 366] on button "Apply" at bounding box center [395, 371] width 216 height 23
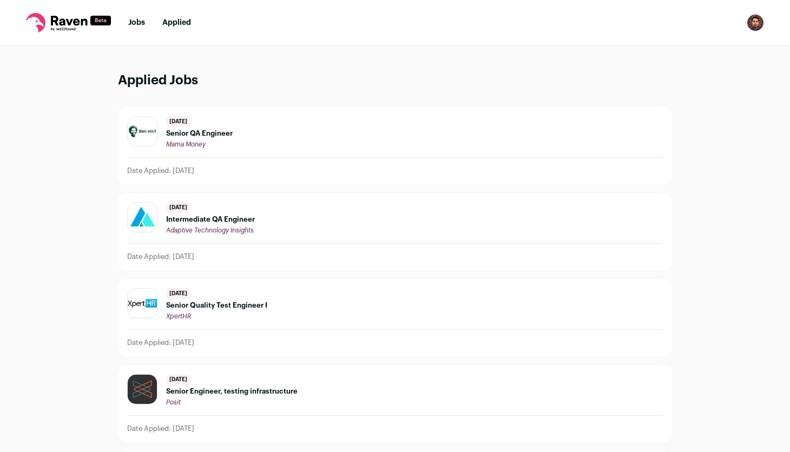
click at [141, 26] on link "Jobs" at bounding box center [136, 23] width 17 height 8
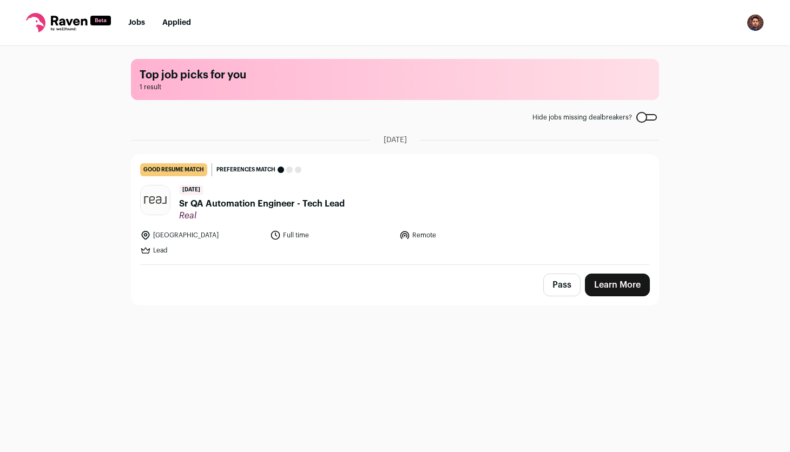
click at [255, 203] on span "Sr QA Automation Engineer - Tech Lead" at bounding box center [262, 203] width 166 height 13
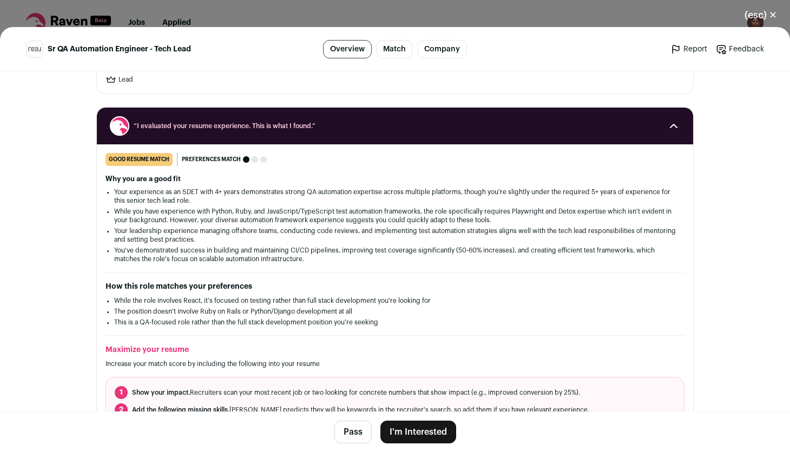
scroll to position [123, 0]
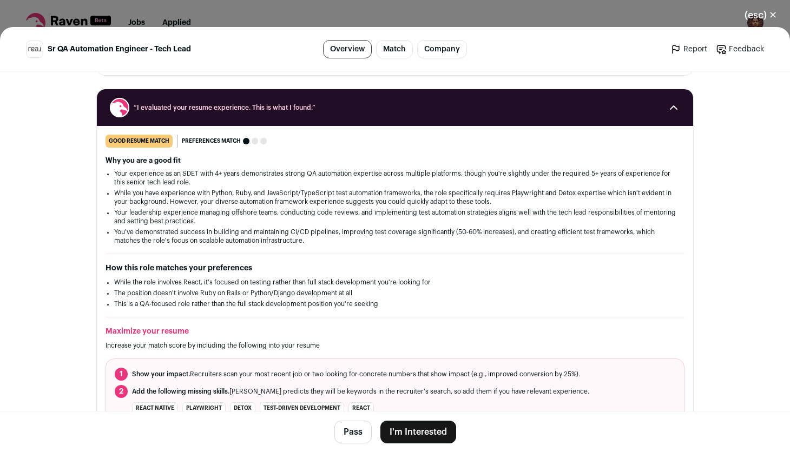
click at [424, 439] on button "I'm Interested" at bounding box center [418, 432] width 76 height 23
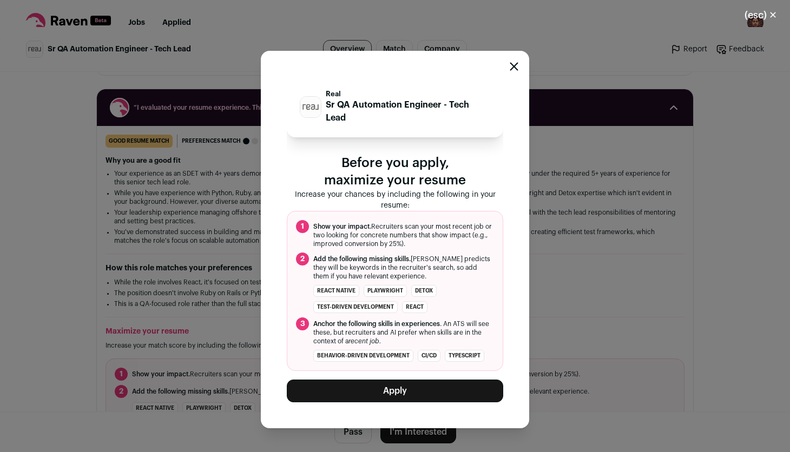
click at [452, 380] on button "Apply" at bounding box center [395, 391] width 216 height 23
